Goal: Task Accomplishment & Management: Use online tool/utility

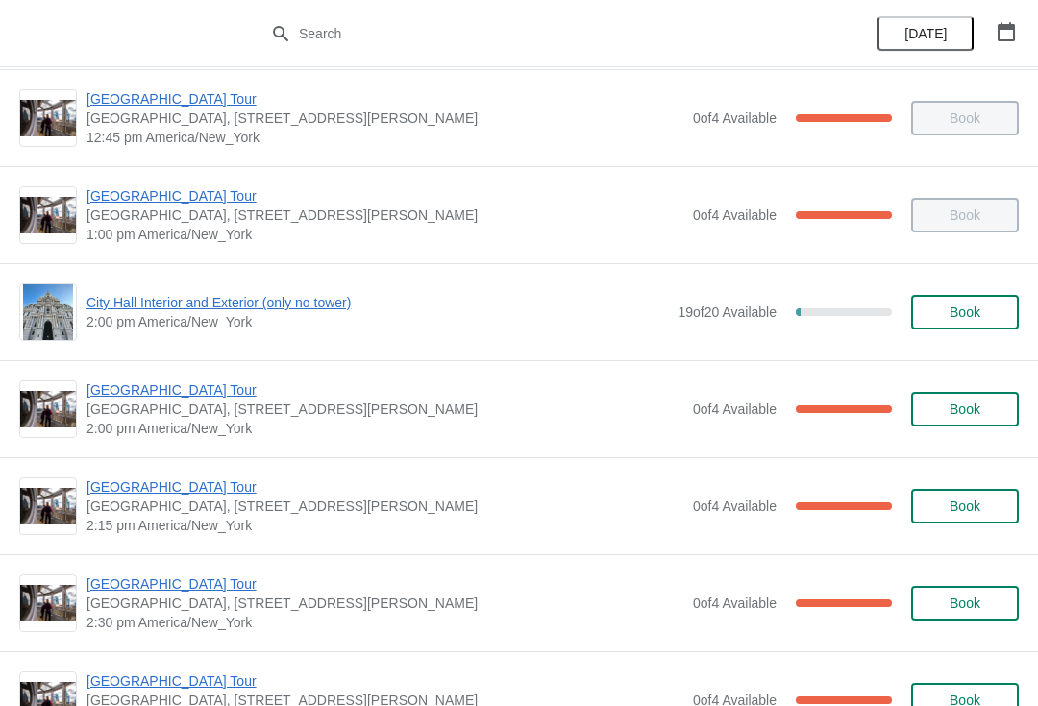
scroll to position [1435, 0]
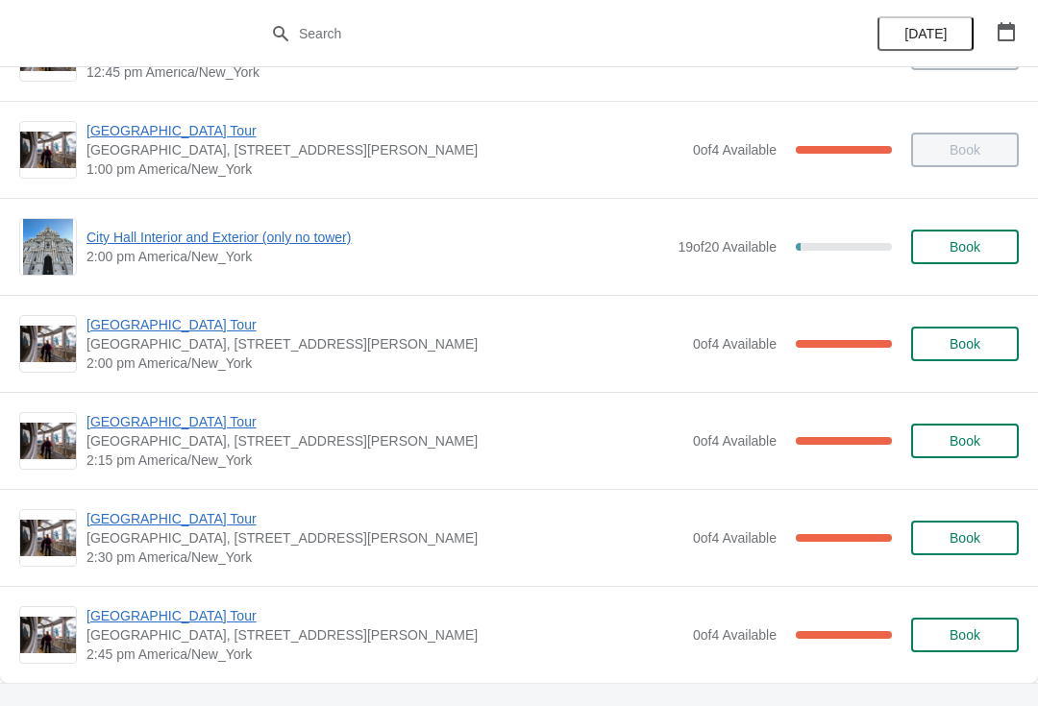
click at [181, 311] on div "[GEOGRAPHIC_DATA], [STREET_ADDRESS][PERSON_NAME] 2:00 pm [GEOGRAPHIC_DATA]/New_…" at bounding box center [519, 343] width 1038 height 97
click at [55, 331] on img at bounding box center [48, 344] width 56 height 37
click at [145, 295] on div "[GEOGRAPHIC_DATA], [STREET_ADDRESS][PERSON_NAME] 2:00 pm [GEOGRAPHIC_DATA]/New_…" at bounding box center [519, 343] width 1038 height 97
click at [161, 318] on span "[GEOGRAPHIC_DATA] Tour" at bounding box center [385, 324] width 597 height 19
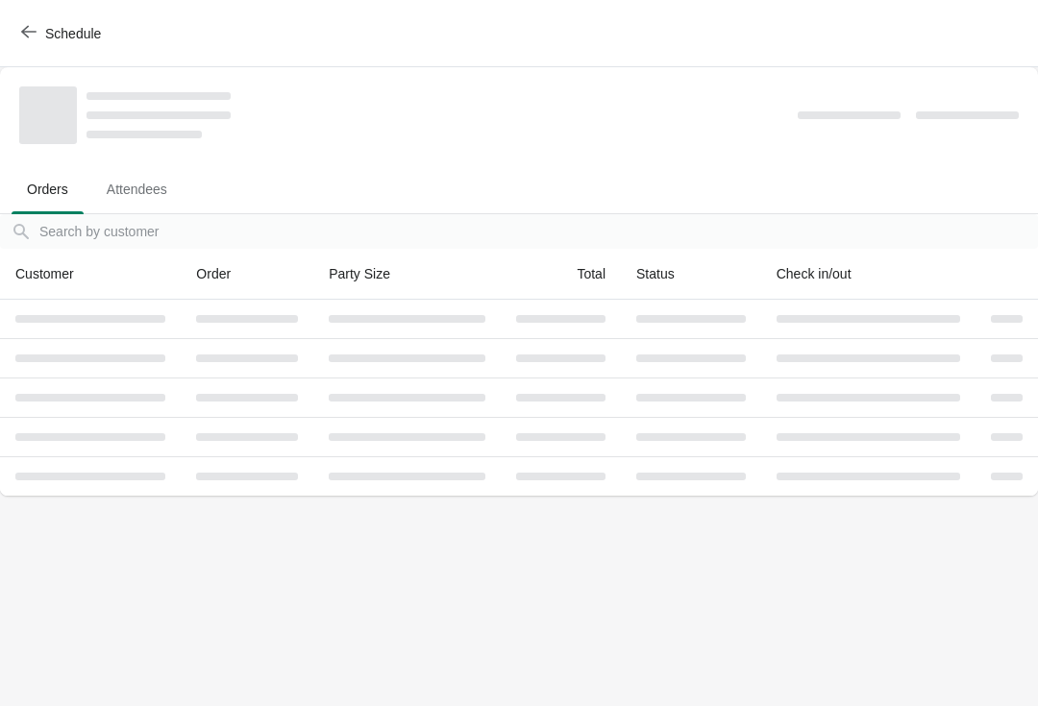
scroll to position [0, 0]
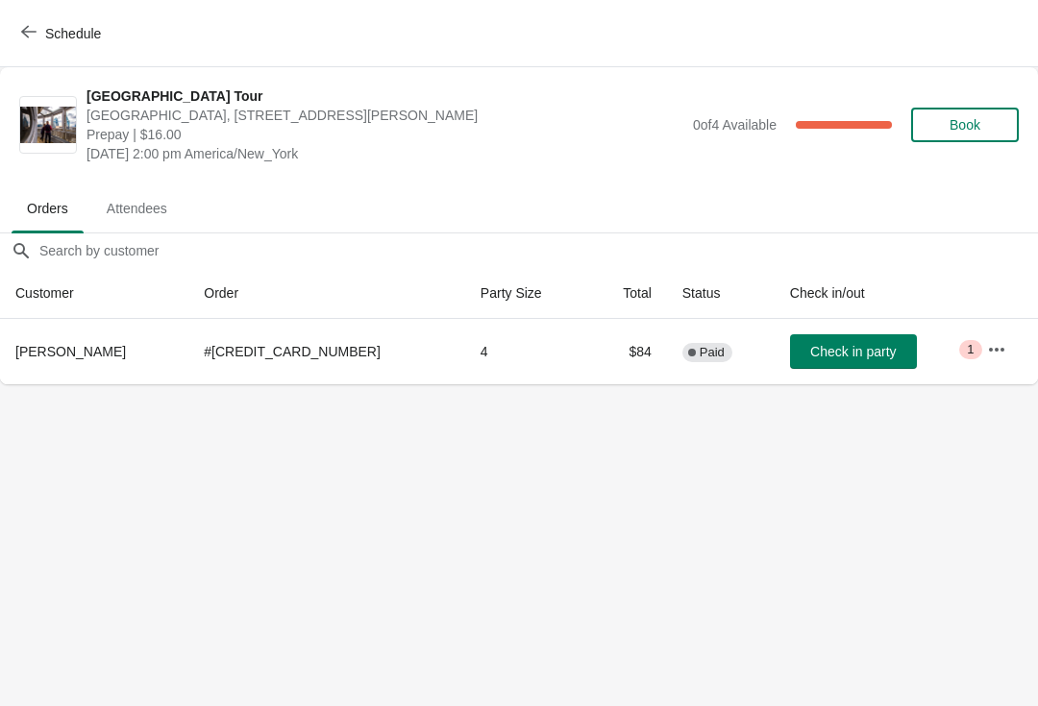
click at [45, 29] on span "Schedule" at bounding box center [73, 33] width 56 height 15
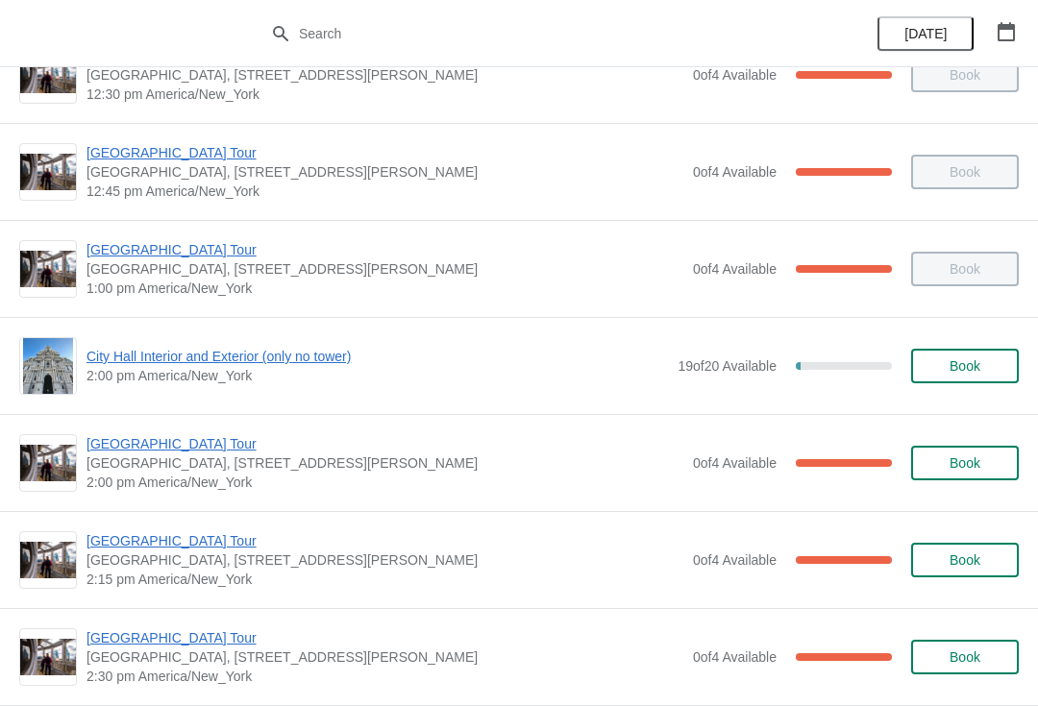
scroll to position [1317, 0]
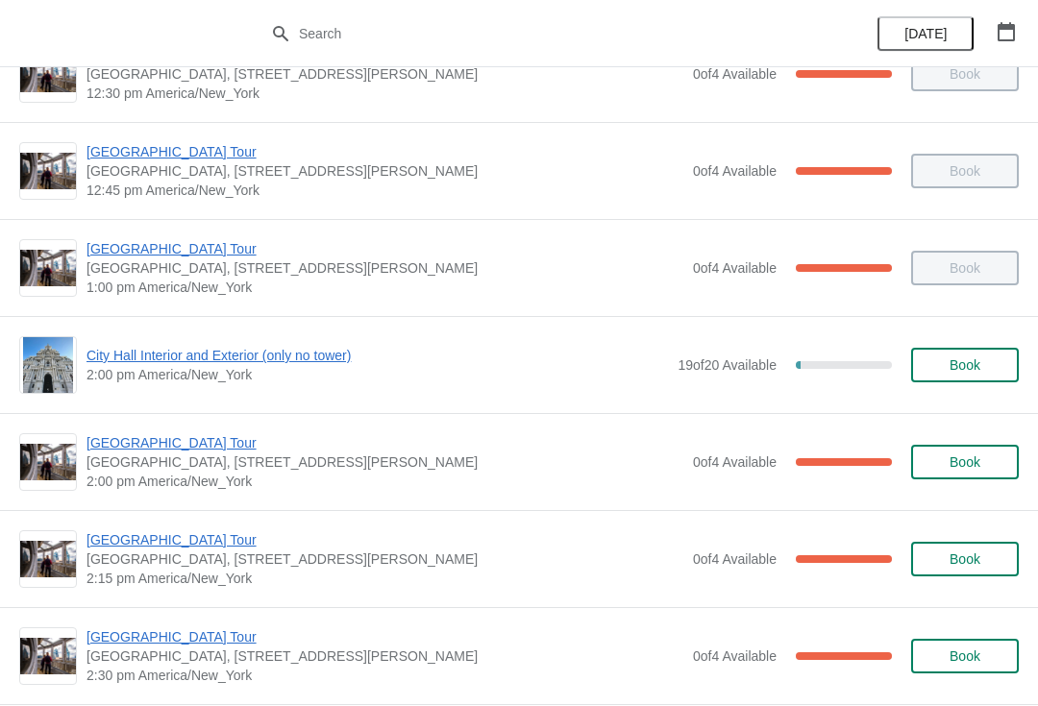
click at [178, 429] on div "[GEOGRAPHIC_DATA], [STREET_ADDRESS][PERSON_NAME] 2:00 pm [GEOGRAPHIC_DATA]/New_…" at bounding box center [519, 461] width 1038 height 97
click at [147, 435] on span "[GEOGRAPHIC_DATA] Tour" at bounding box center [385, 443] width 597 height 19
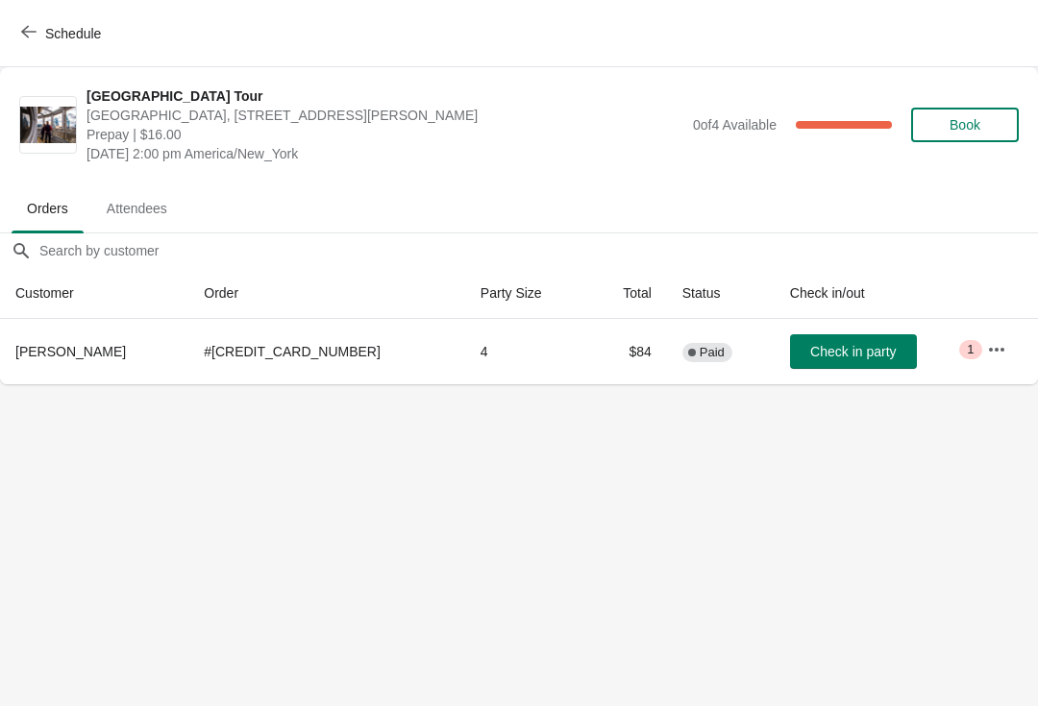
scroll to position [0, 1]
click at [823, 354] on span "Check in party" at bounding box center [852, 351] width 86 height 15
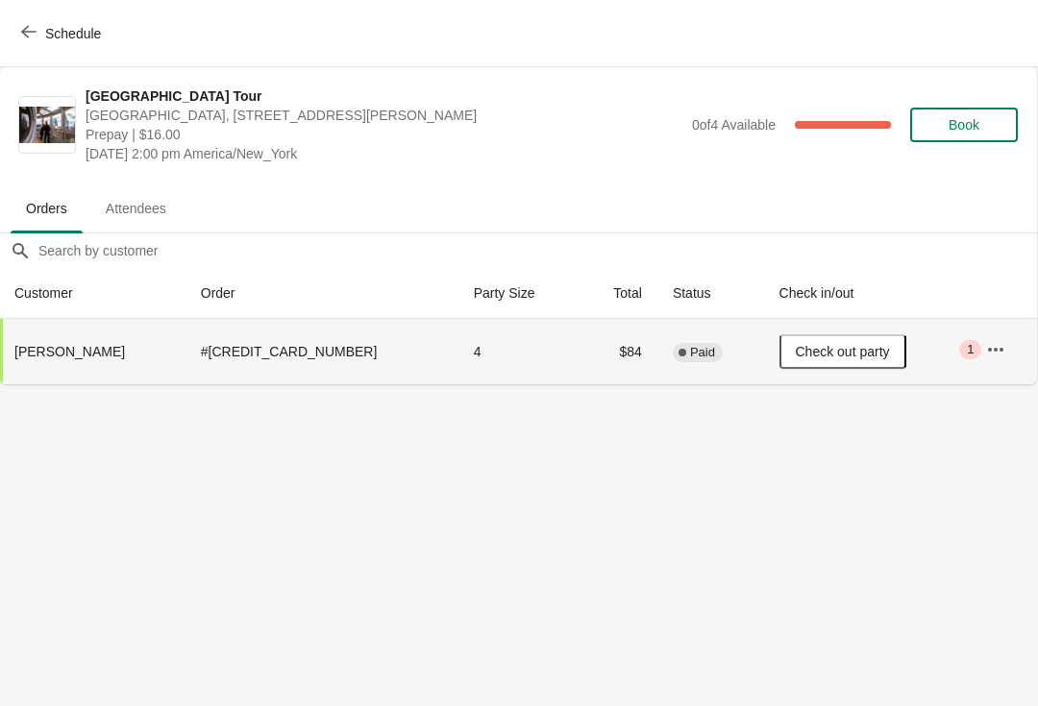
click at [35, 29] on icon "button" at bounding box center [28, 31] width 15 height 15
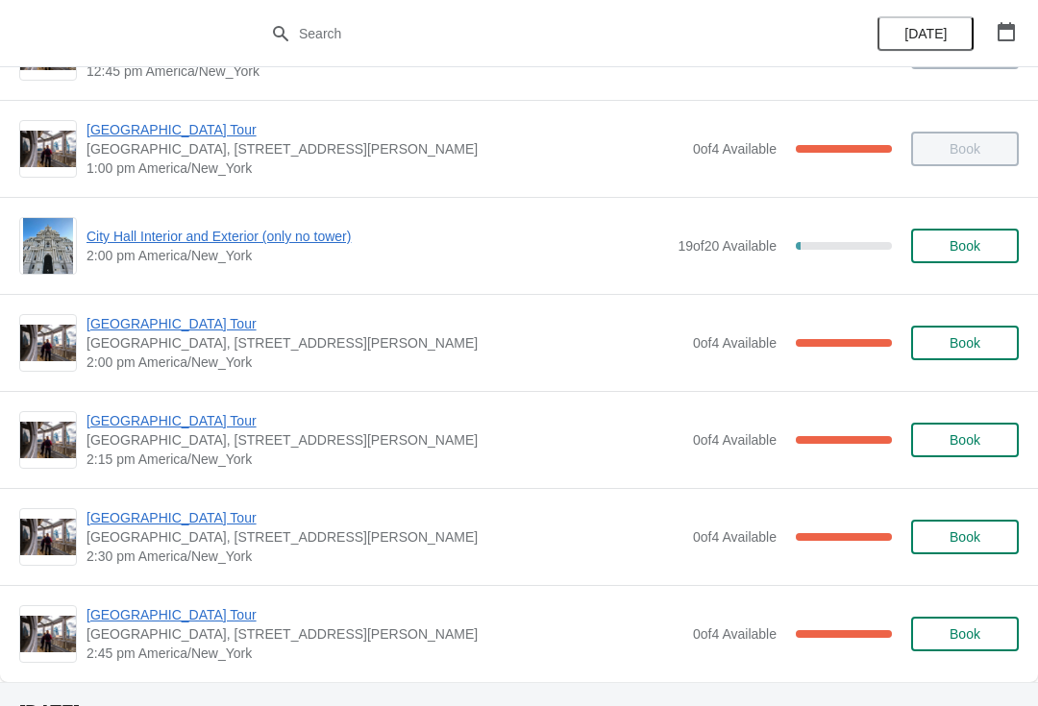
scroll to position [1476, 0]
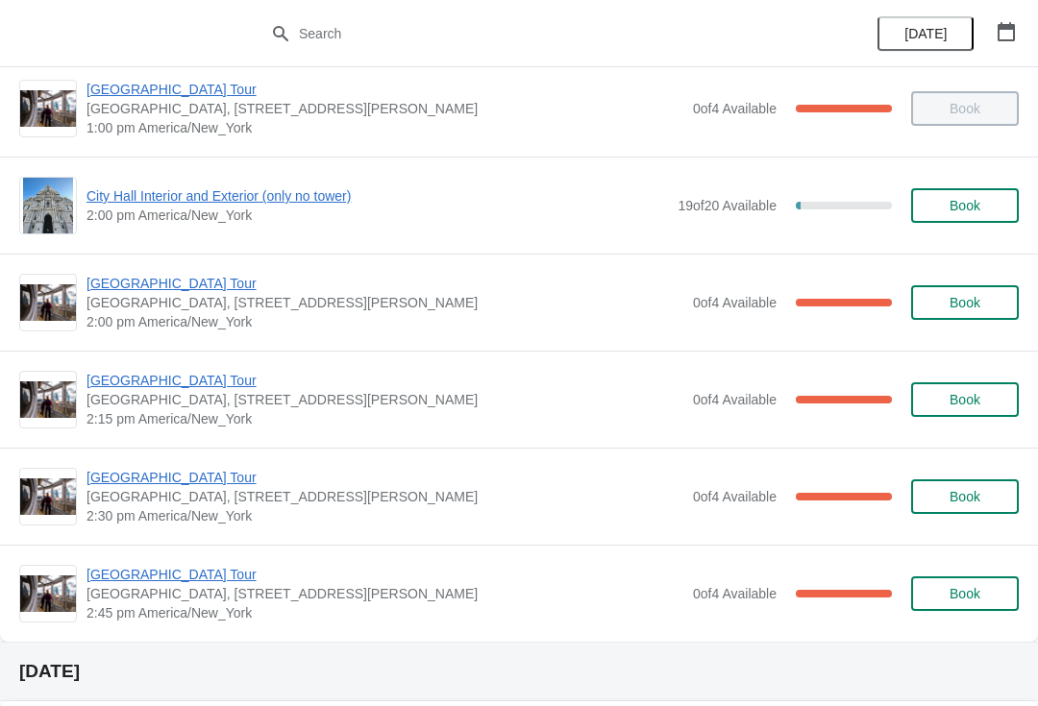
click at [161, 383] on span "[GEOGRAPHIC_DATA] Tour" at bounding box center [385, 380] width 597 height 19
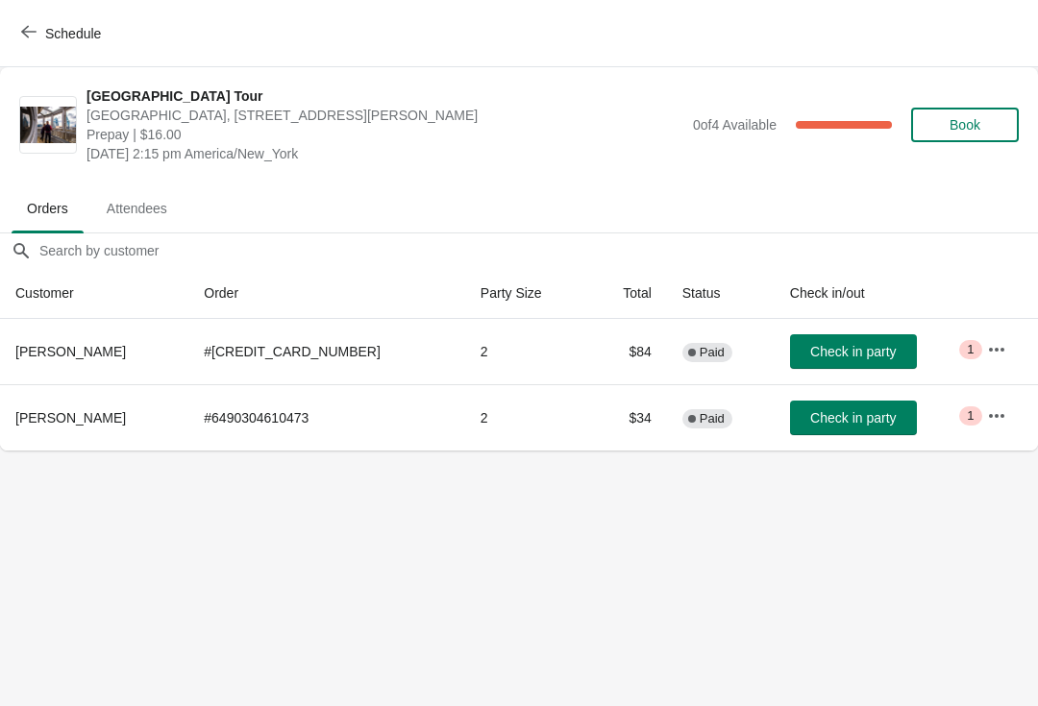
click at [831, 359] on span "Check in party" at bounding box center [853, 351] width 86 height 15
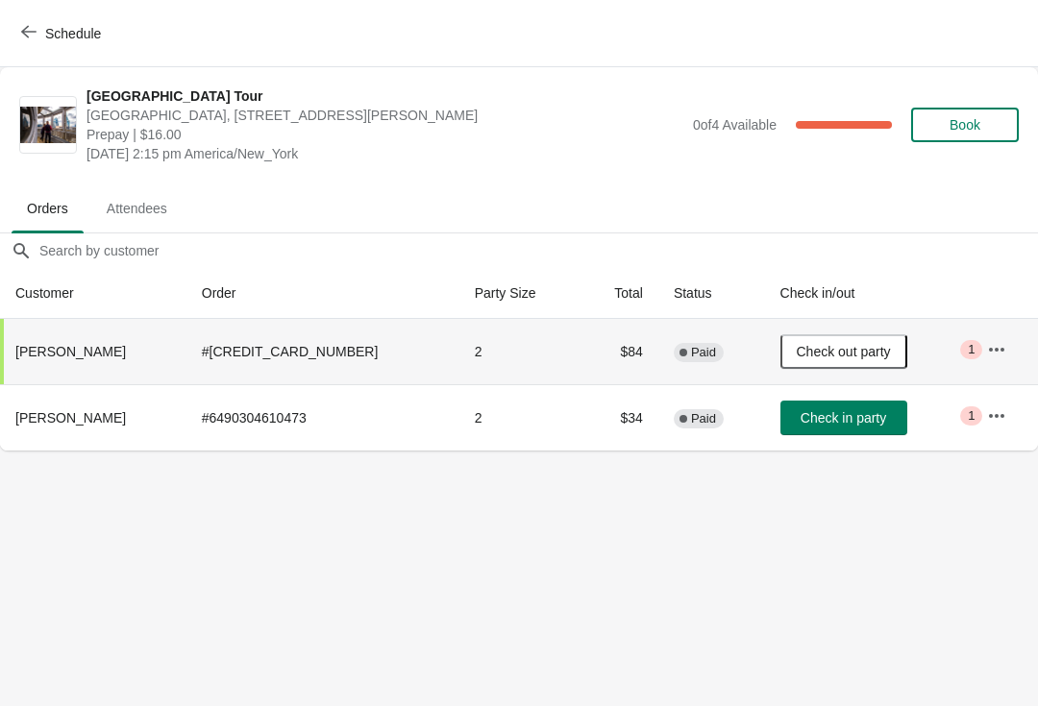
click at [37, 30] on span "Schedule" at bounding box center [63, 33] width 76 height 18
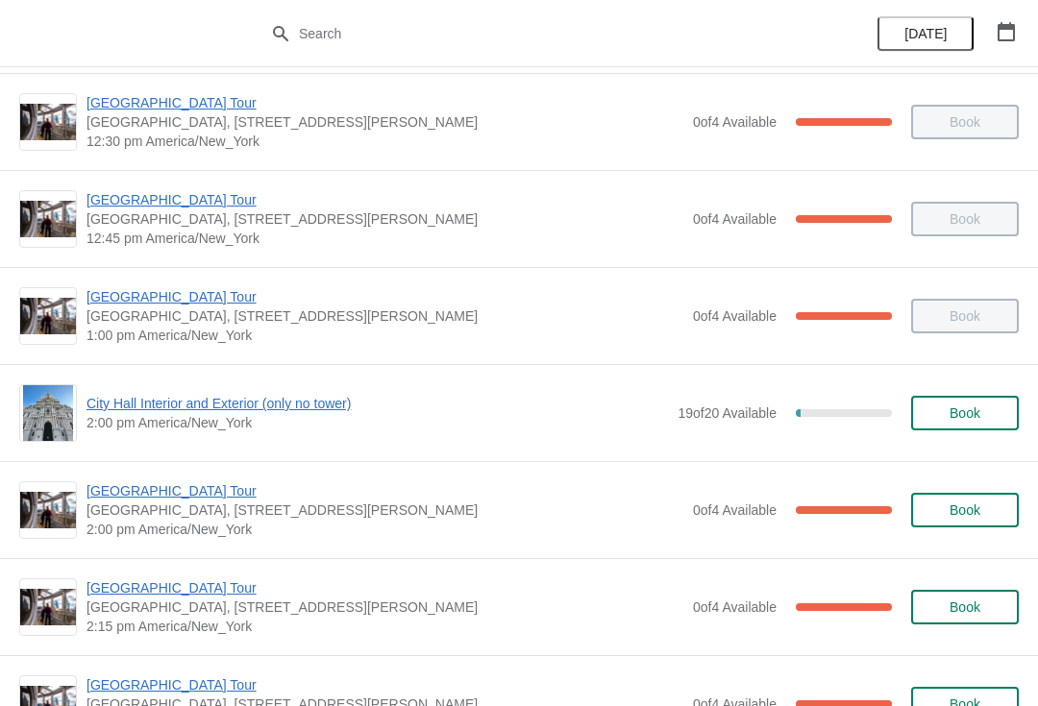
scroll to position [1287, 0]
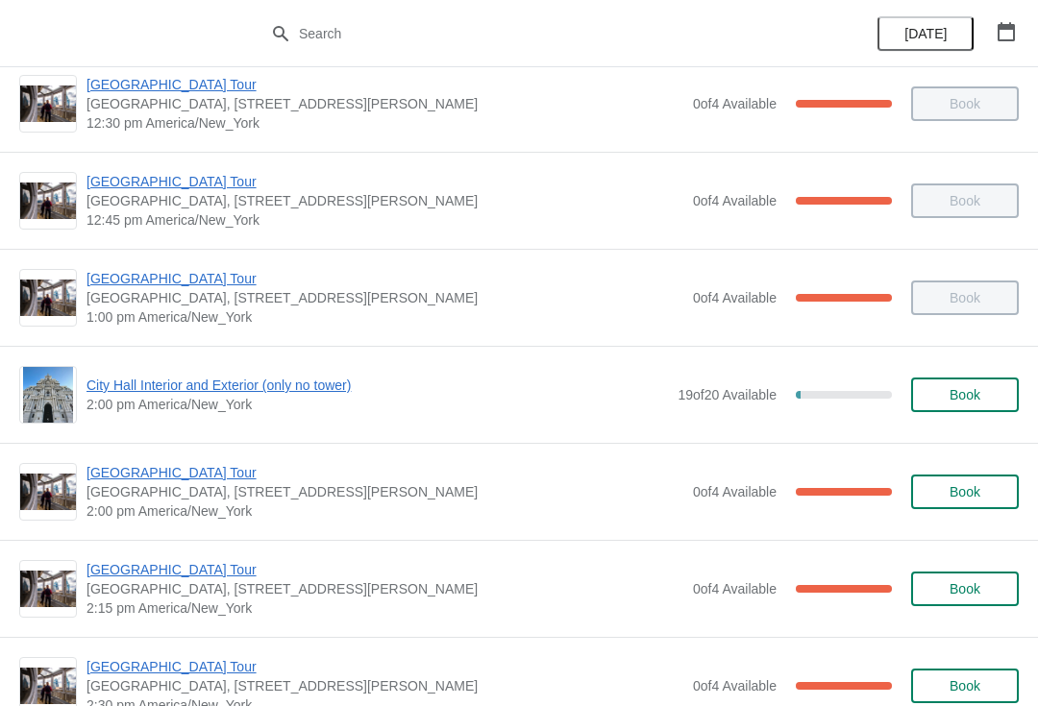
click at [272, 394] on span "City Hall Interior and Exterior (only no tower)" at bounding box center [378, 385] width 582 height 19
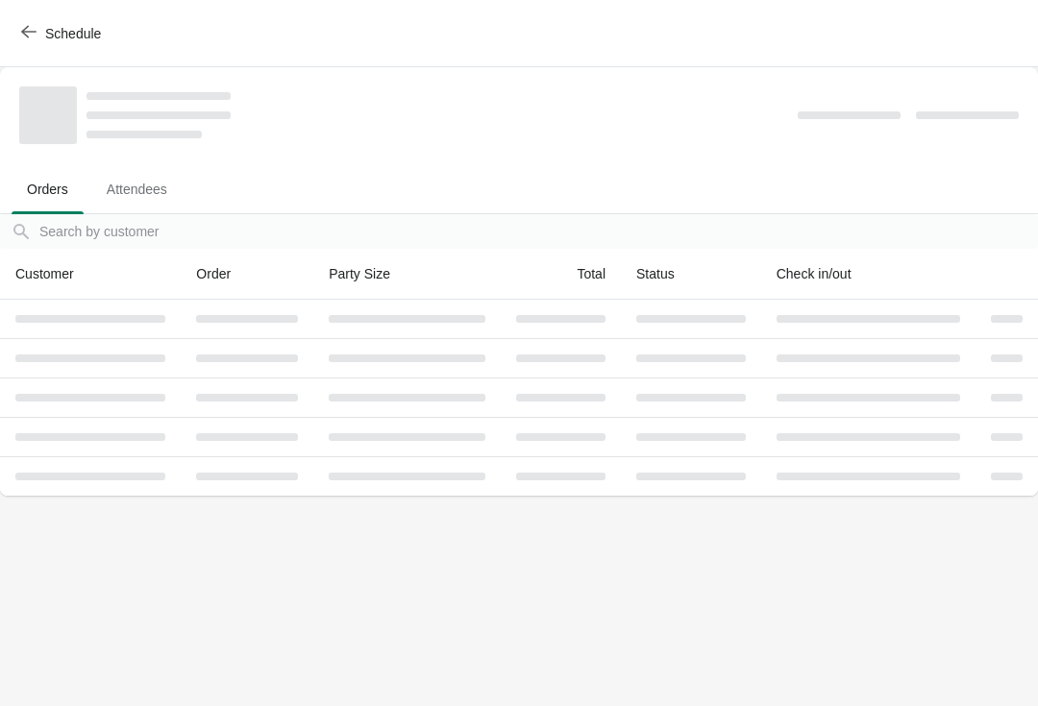
scroll to position [0, 0]
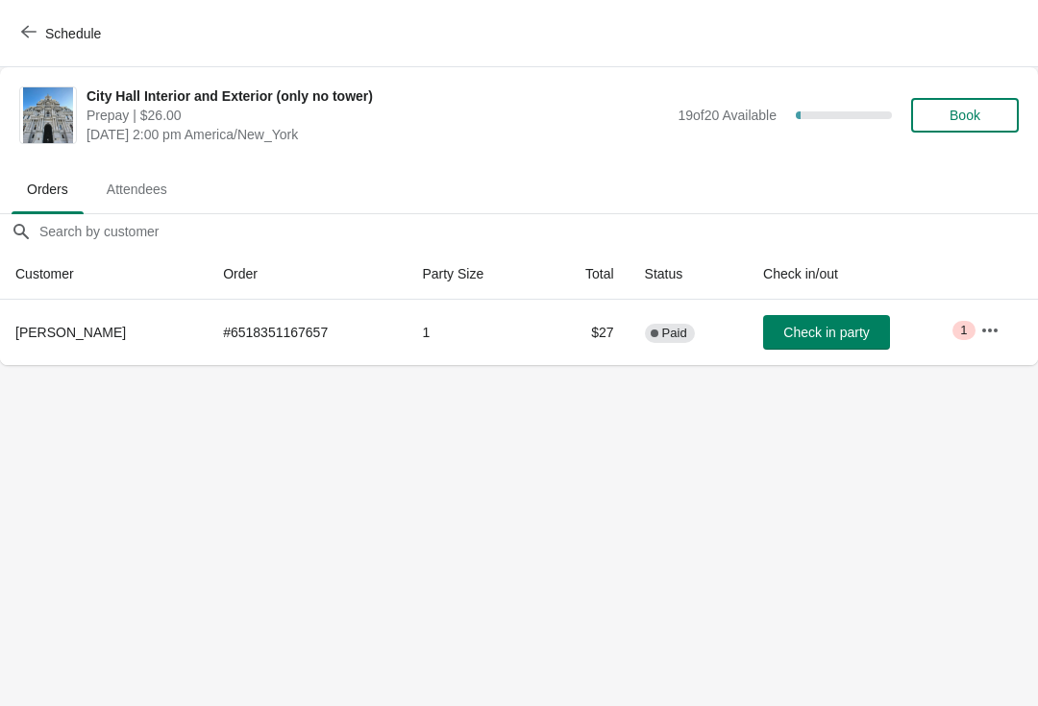
click at [34, 31] on icon "button" at bounding box center [28, 31] width 15 height 15
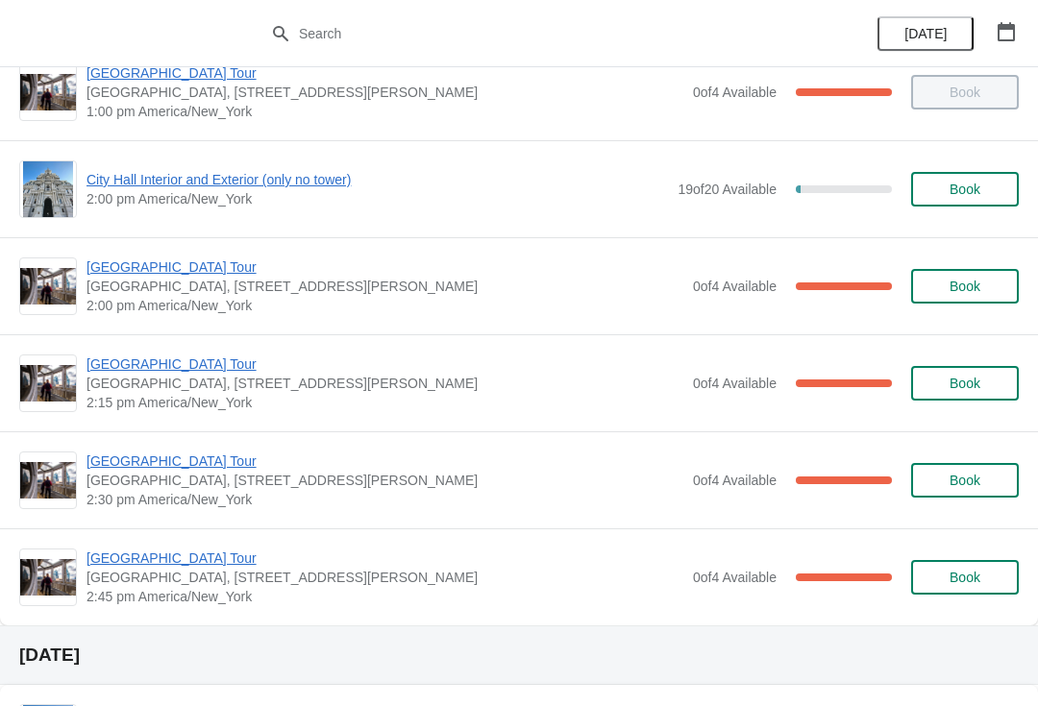
scroll to position [1494, 0]
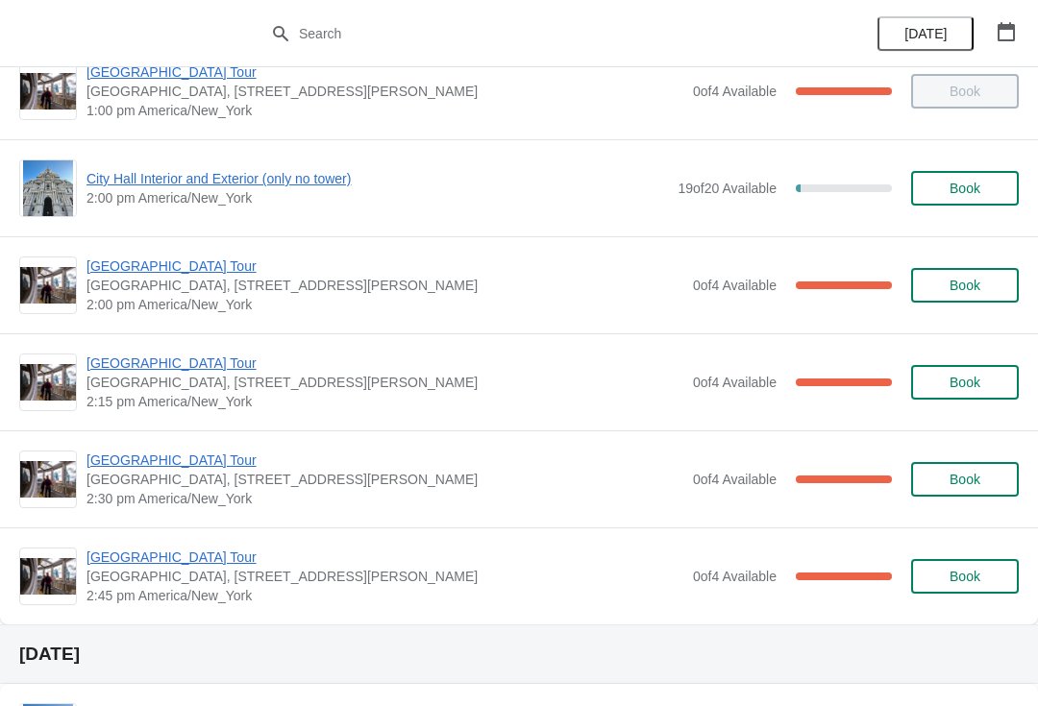
click at [100, 370] on span "[GEOGRAPHIC_DATA] Tour" at bounding box center [385, 363] width 597 height 19
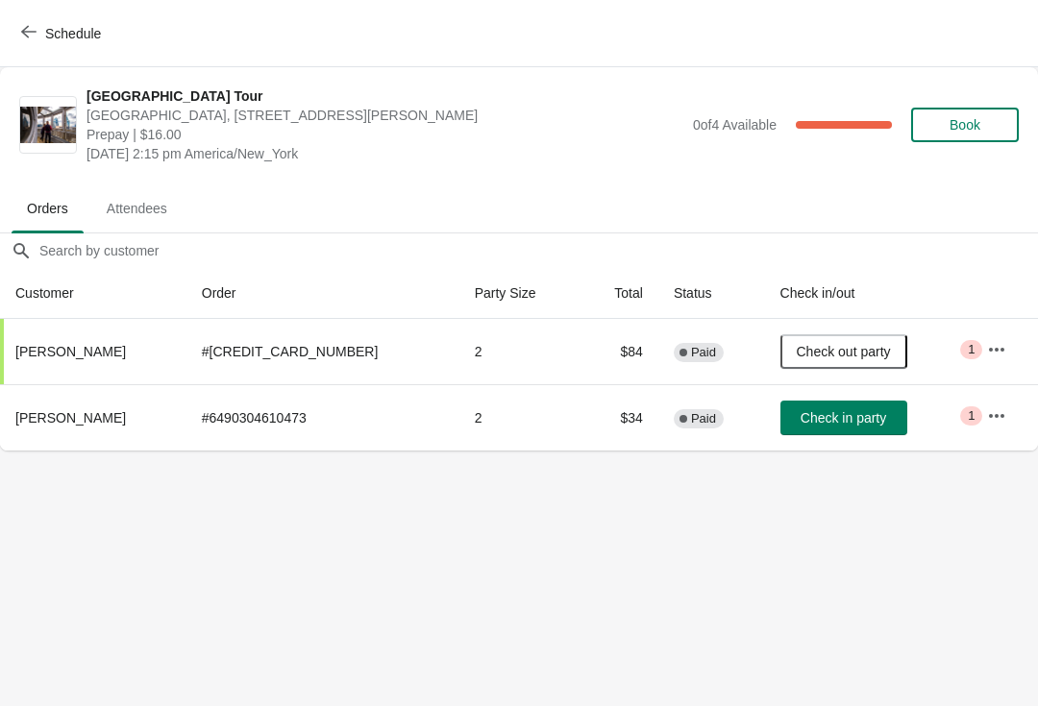
click at [819, 419] on span "Check in party" at bounding box center [844, 417] width 86 height 15
